Goal: Entertainment & Leisure: Browse casually

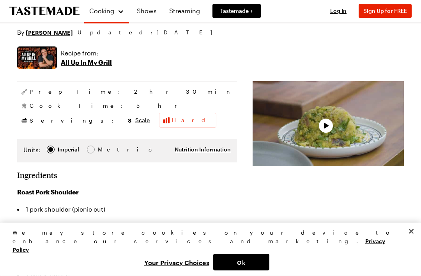
scroll to position [88, 0]
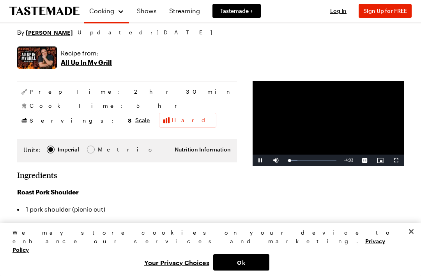
click at [400, 160] on span "Video Player" at bounding box center [397, 160] width 16 height 0
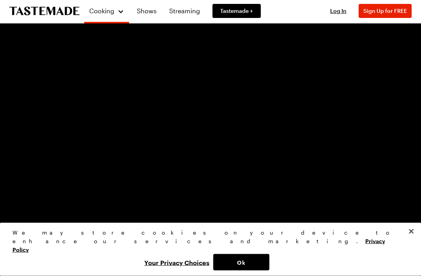
scroll to position [64, 0]
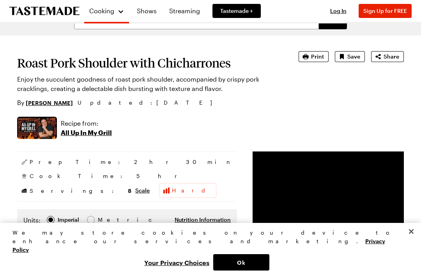
scroll to position [0, 0]
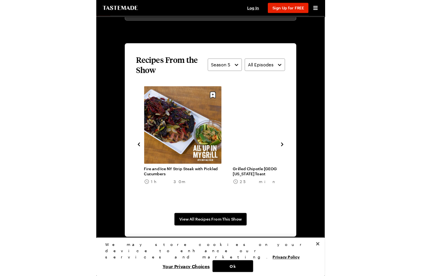
scroll to position [551, 0]
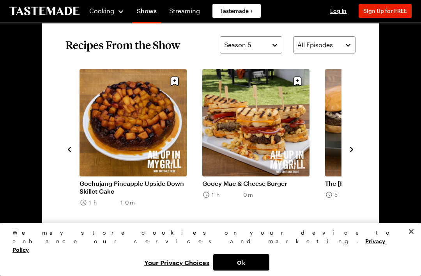
click at [150, 180] on link "Gochujang Pineapple Upside Down Skillet Cake" at bounding box center [133, 188] width 107 height 16
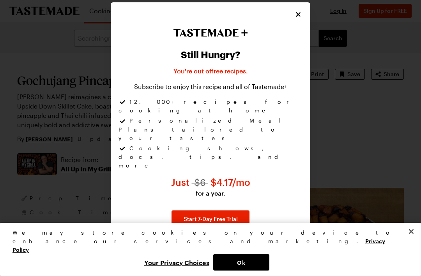
click at [299, 17] on icon "Close" at bounding box center [298, 14] width 5 height 5
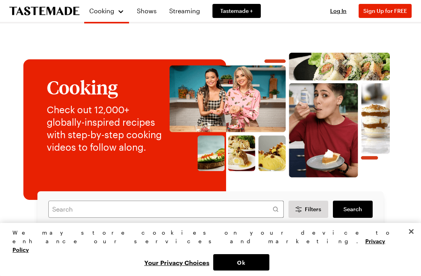
click at [146, 17] on link "Shows" at bounding box center [146, 11] width 29 height 22
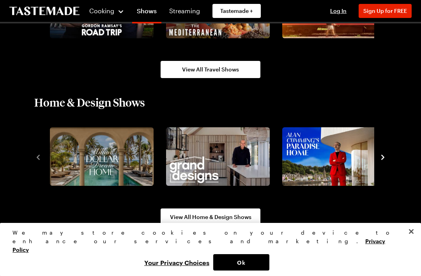
scroll to position [980, 0]
